Goal: Download file/media

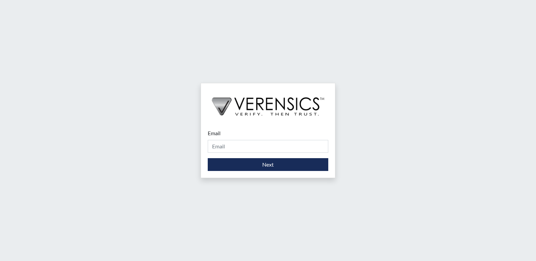
click at [238, 136] on div "Email Please provide your email address." at bounding box center [268, 141] width 121 height 24
click at [243, 130] on div "Email Please provide your email address." at bounding box center [268, 141] width 121 height 24
click at [221, 149] on input "Email" at bounding box center [268, 146] width 121 height 13
type input "[PERSON_NAME][EMAIL_ADDRESS][PERSON_NAME][DOMAIN_NAME]"
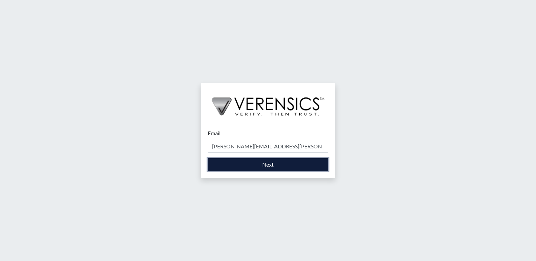
click at [231, 164] on button "Next" at bounding box center [268, 164] width 121 height 13
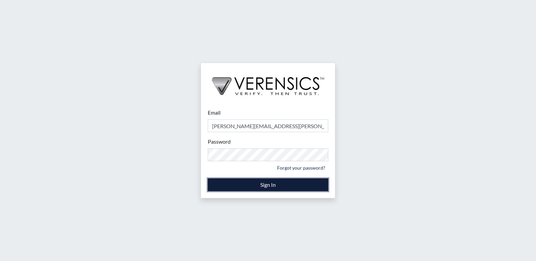
click at [234, 182] on button "Sign In" at bounding box center [268, 184] width 121 height 13
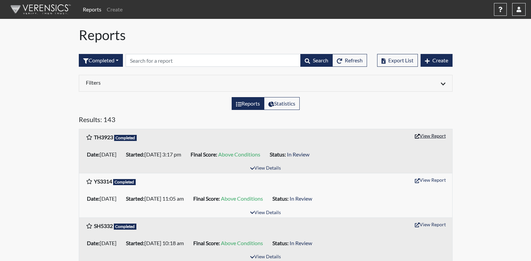
click at [430, 136] on button "View Report" at bounding box center [430, 135] width 37 height 10
click at [418, 183] on button "View Report" at bounding box center [430, 179] width 37 height 10
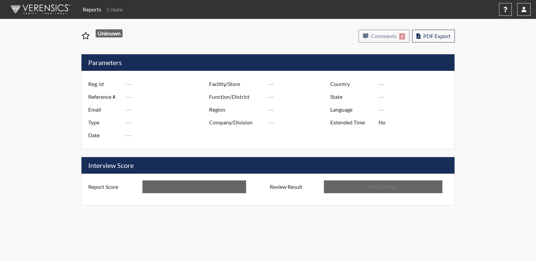
type input "TH3923"
type input "51597"
type input "---"
type input "Corrections Pre-Employment"
type input "[DATE]"
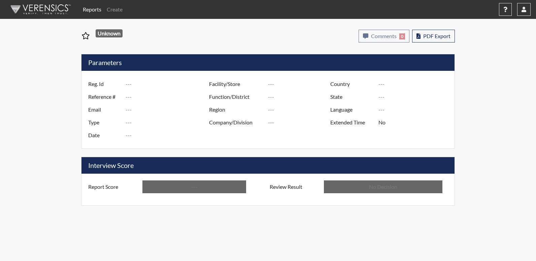
type input "[US_STATE] SP"
type input "[GEOGRAPHIC_DATA]"
type input "[US_STATE]"
type input "English"
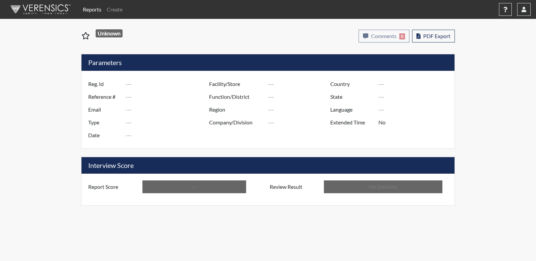
type input "Above Conditions"
type input "In Review"
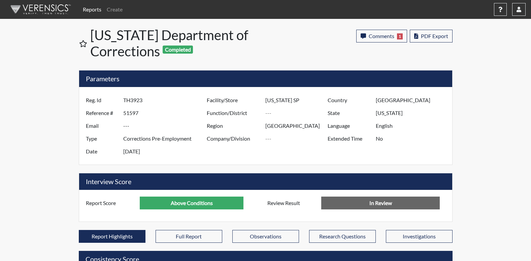
scroll to position [112, 280]
click at [424, 37] on span "PDF Export" at bounding box center [434, 36] width 27 height 6
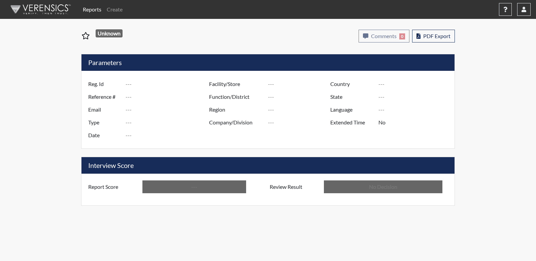
type input "YS3314"
type input "51586"
type input "---"
type input "Corrections Pre-Employment"
type input "[DATE]"
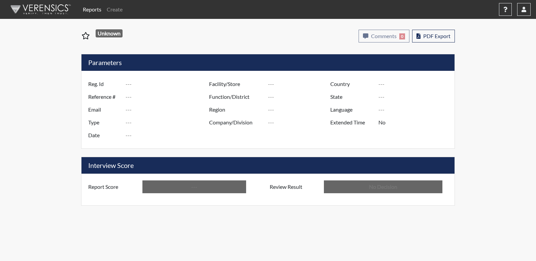
type input "[US_STATE] SP"
type input "[GEOGRAPHIC_DATA]"
type input "[US_STATE]"
type input "English"
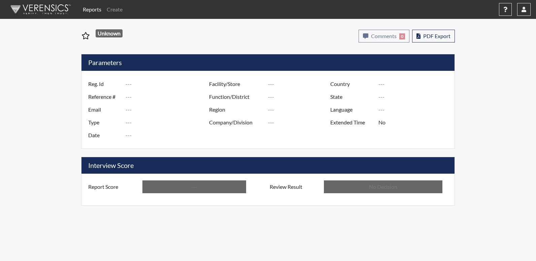
type input "Above Conditions"
type input "In Review"
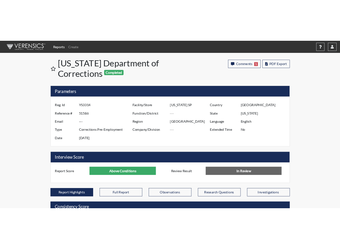
scroll to position [112, 280]
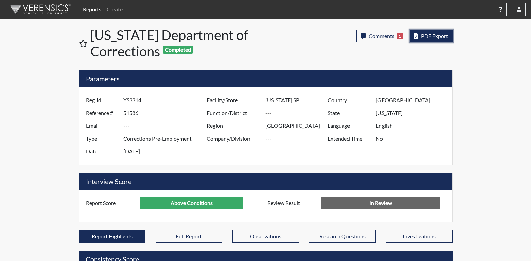
click at [442, 36] on span "PDF Export" at bounding box center [434, 36] width 27 height 6
click at [441, 36] on span "PDF Export" at bounding box center [434, 36] width 27 height 6
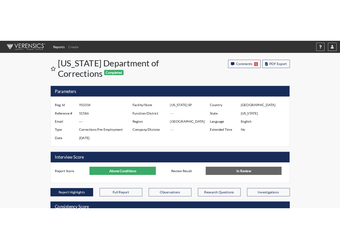
scroll to position [336643, 336520]
